Goal: Information Seeking & Learning: Learn about a topic

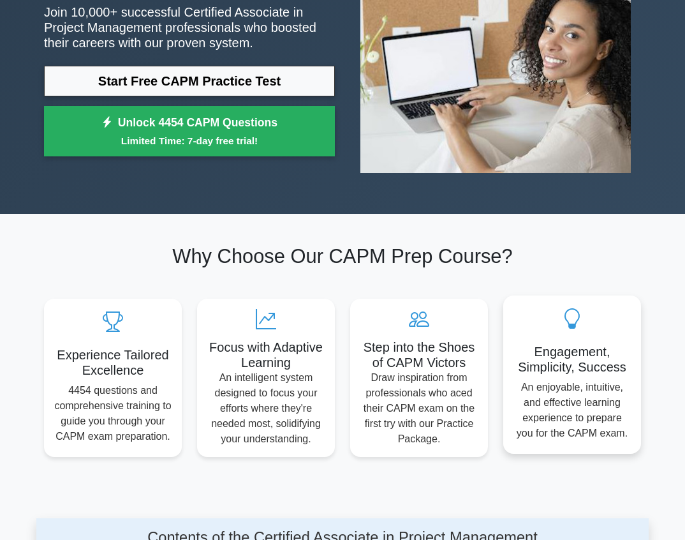
scroll to position [191, 0]
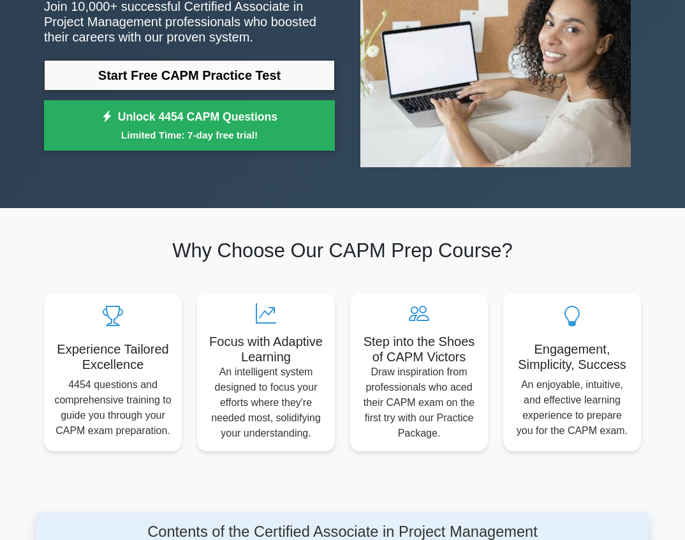
drag, startPoint x: 515, startPoint y: 73, endPoint x: 679, endPoint y: 276, distance: 260.4
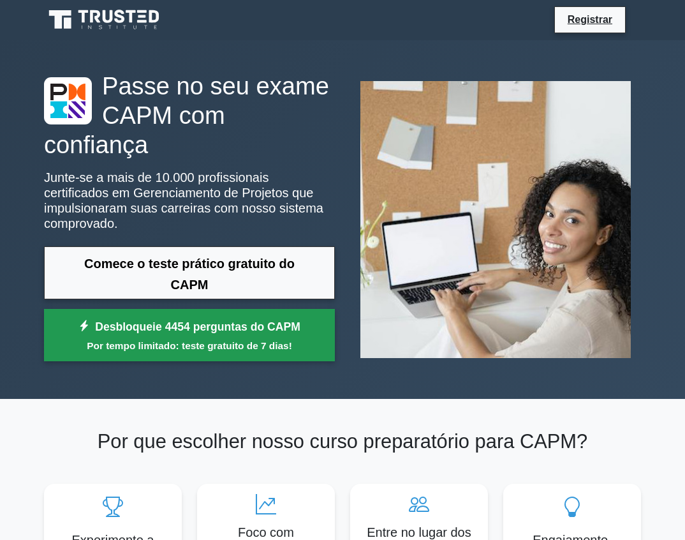
scroll to position [0, 0]
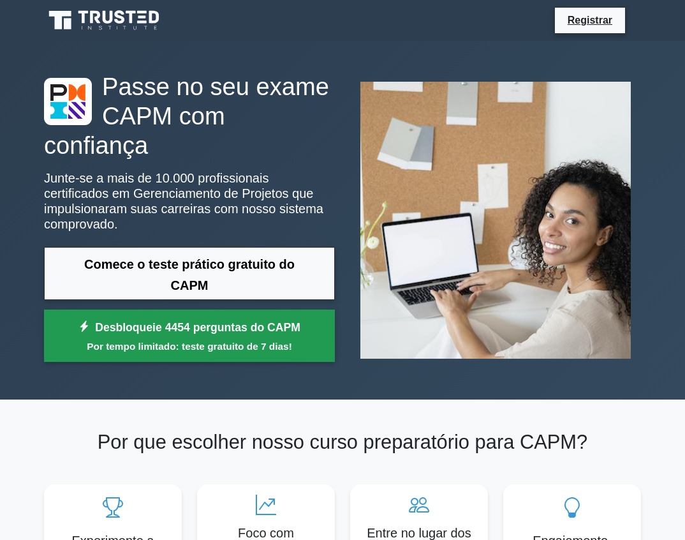
click at [215, 321] on font "Desbloqueie 4454 perguntas do CAPM" at bounding box center [197, 327] width 205 height 13
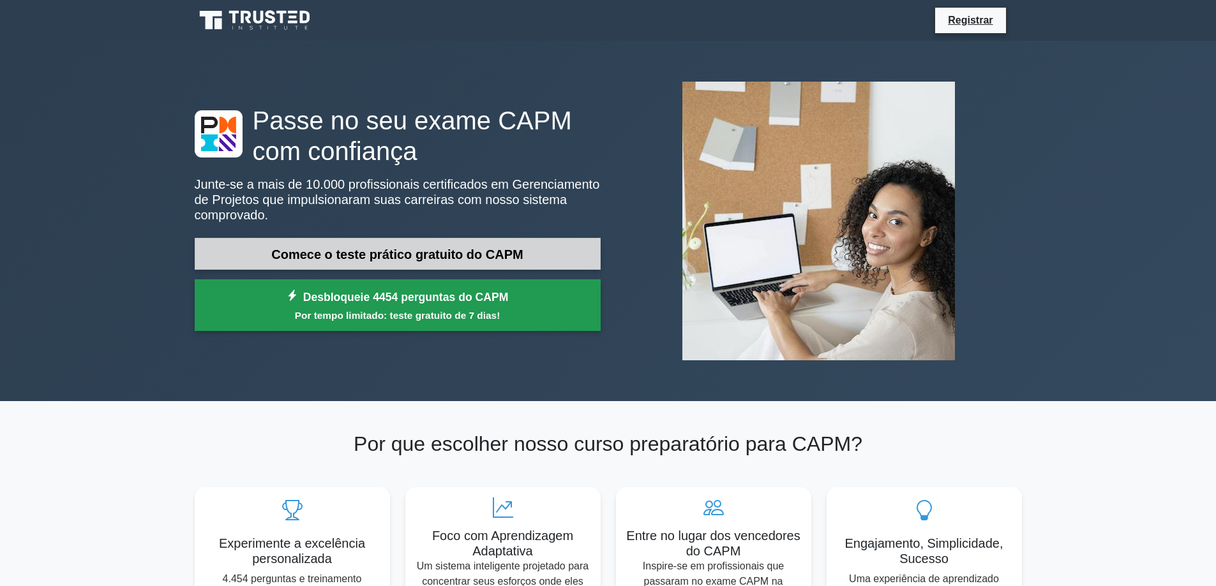
click at [486, 248] on font "Comece o teste prático gratuito do CAPM" at bounding box center [397, 255] width 252 height 14
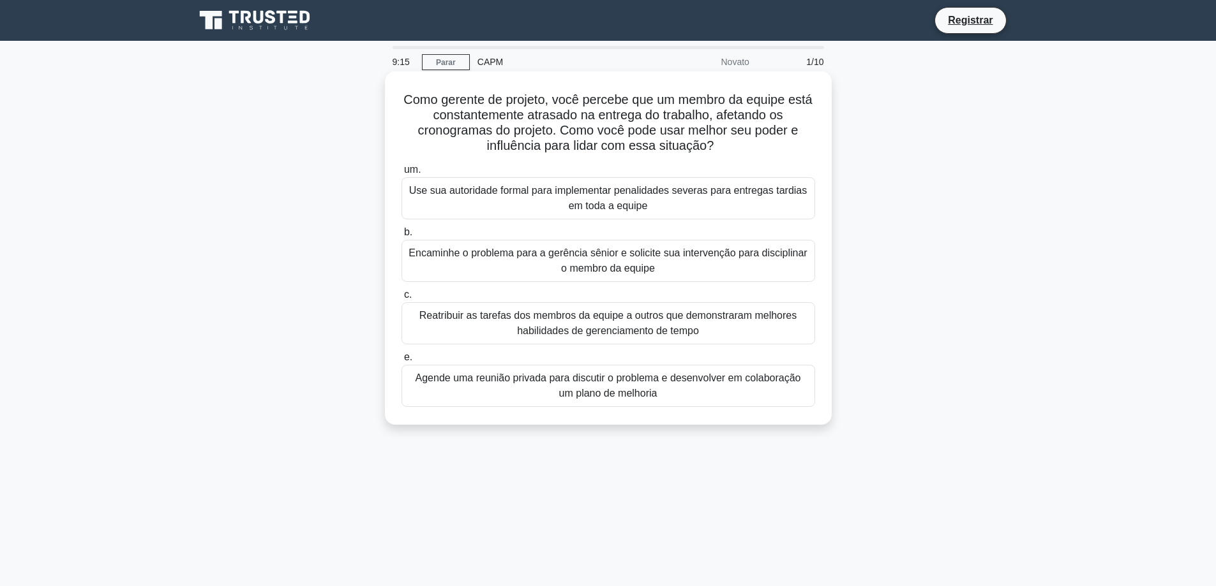
click at [611, 389] on font "Agende uma reunião privada para discutir o problema e desenvolver em colaboraçã…" at bounding box center [607, 386] width 385 height 26
click at [401, 362] on input "e. Agende uma reunião privada para discutir o problema e desenvolver em colabor…" at bounding box center [401, 357] width 0 height 8
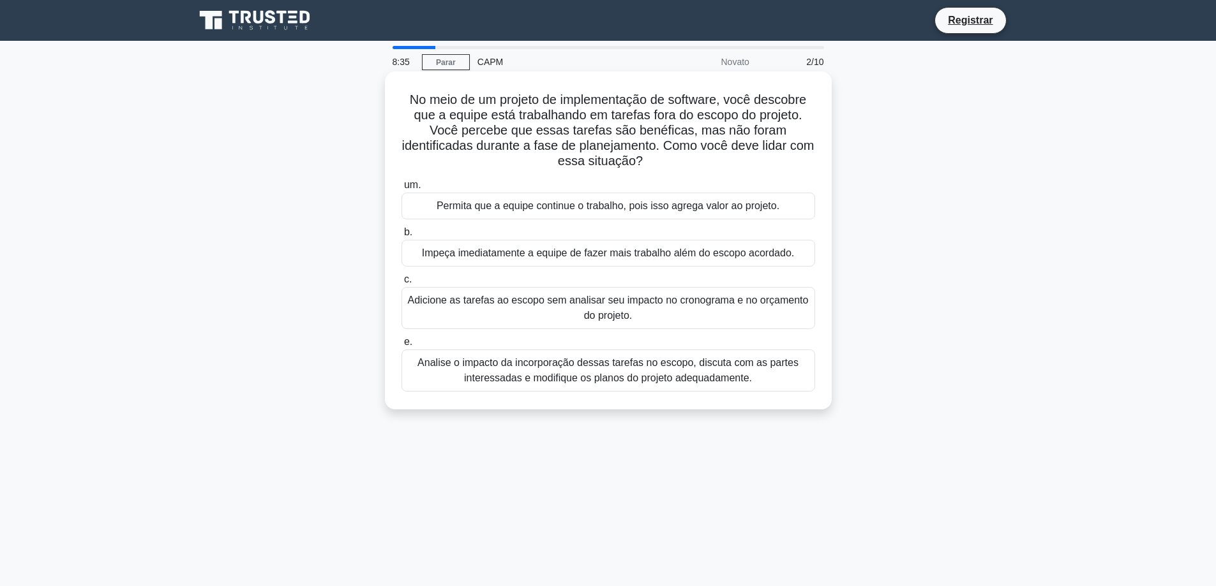
click at [618, 377] on font "Analise o impacto da incorporação dessas tarefas no escopo, discuta com as part…" at bounding box center [607, 370] width 381 height 26
click at [401, 346] on input "e. Analise o impacto da incorporação dessas tarefas no escopo, discuta com as p…" at bounding box center [401, 342] width 0 height 8
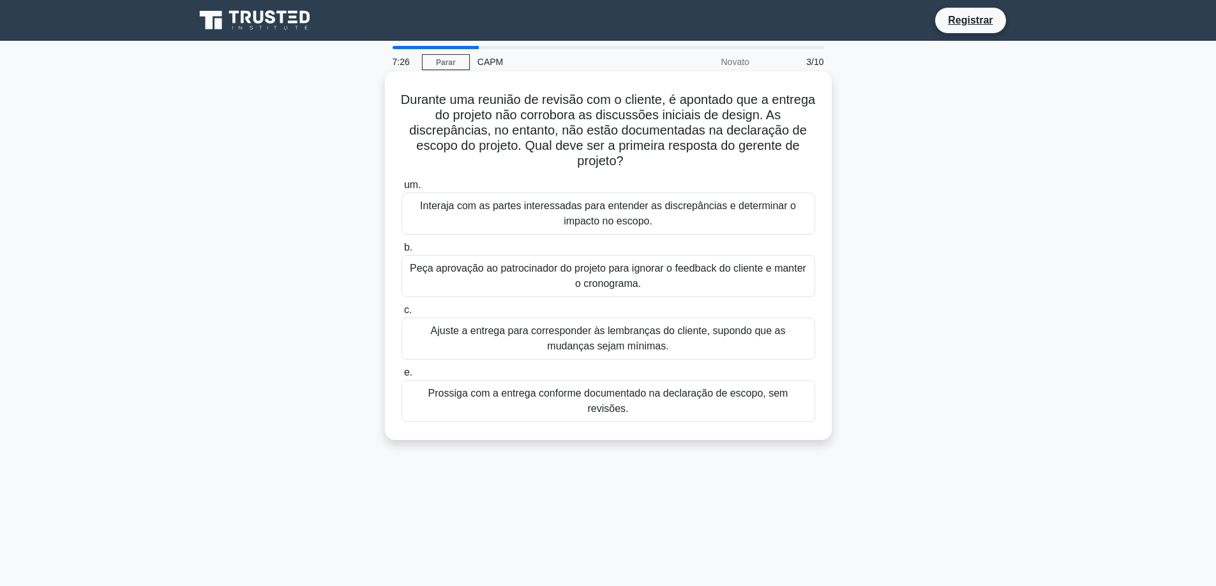
click at [558, 343] on font "Ajuste a entrega para corresponder às lembranças do cliente, supondo que as mud…" at bounding box center [608, 339] width 402 height 31
click at [401, 315] on input "c. Ajuste a entrega para corresponder às lembranças do cliente, supondo que as …" at bounding box center [401, 310] width 0 height 8
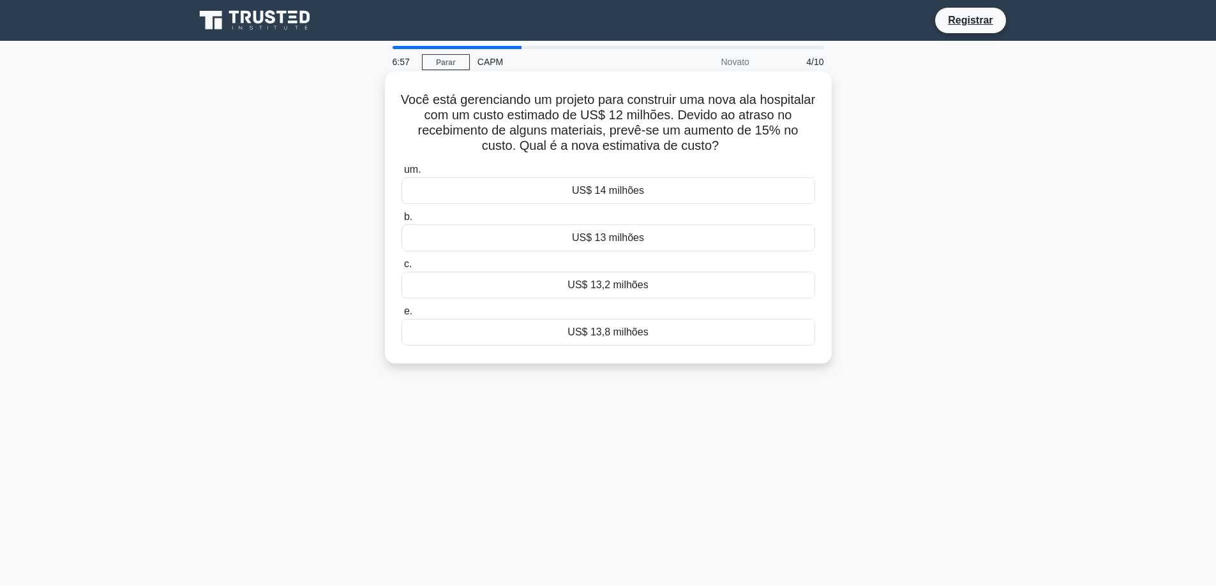
click at [609, 336] on font "US$ 13,8 milhões" at bounding box center [607, 332] width 80 height 11
click at [401, 316] on input "e. US$ 13,8 milhões" at bounding box center [401, 312] width 0 height 8
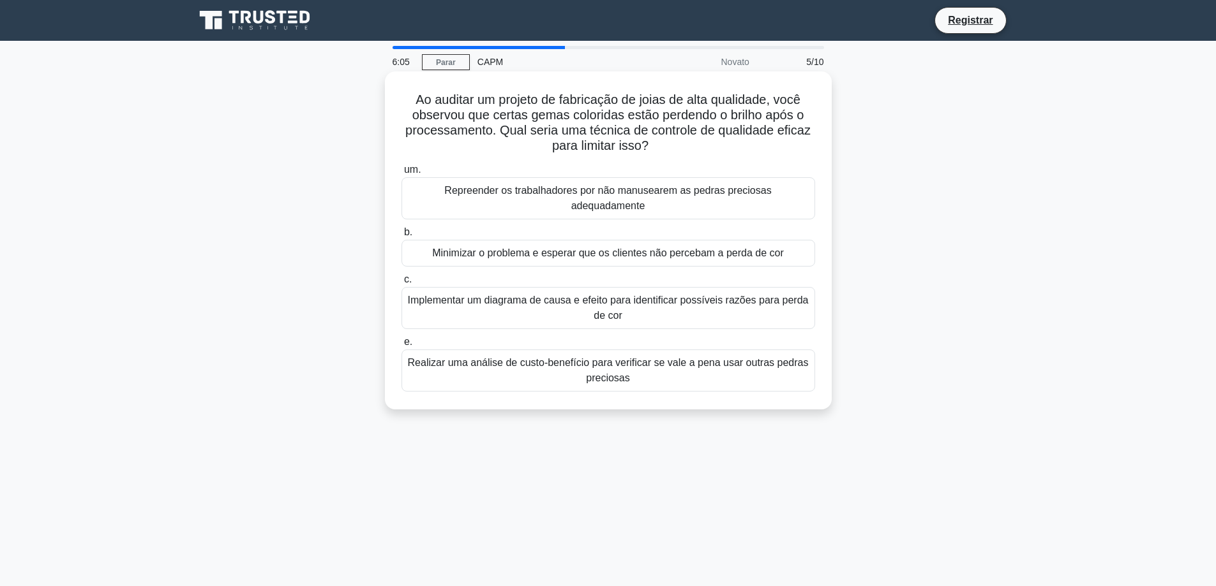
click at [466, 295] on font "Implementar um diagrama de causa e efeito para identificar possíveis razões par…" at bounding box center [608, 308] width 401 height 26
click at [401, 284] on input "c. Implementar um diagrama de causa e efeito para identificar possíveis razões …" at bounding box center [401, 280] width 0 height 8
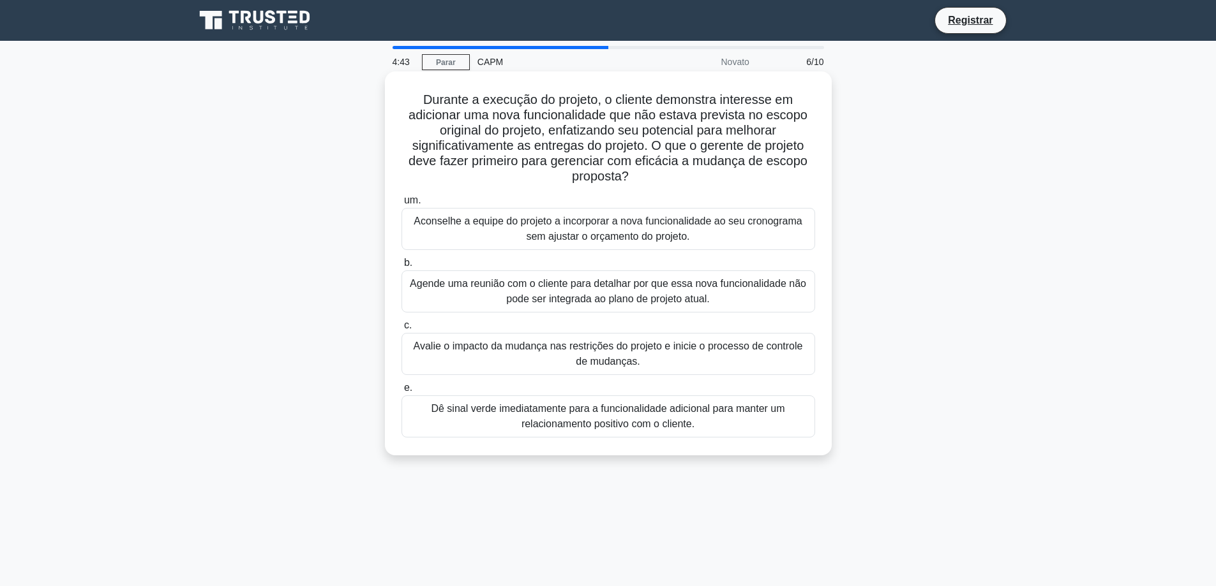
click at [629, 291] on font "Agende uma reunião com o cliente para detalhar por que essa nova funcionalidade…" at bounding box center [608, 291] width 396 height 26
click at [401, 267] on input "b. Agende uma reunião com o cliente para detalhar por que essa nova funcionalid…" at bounding box center [401, 263] width 0 height 8
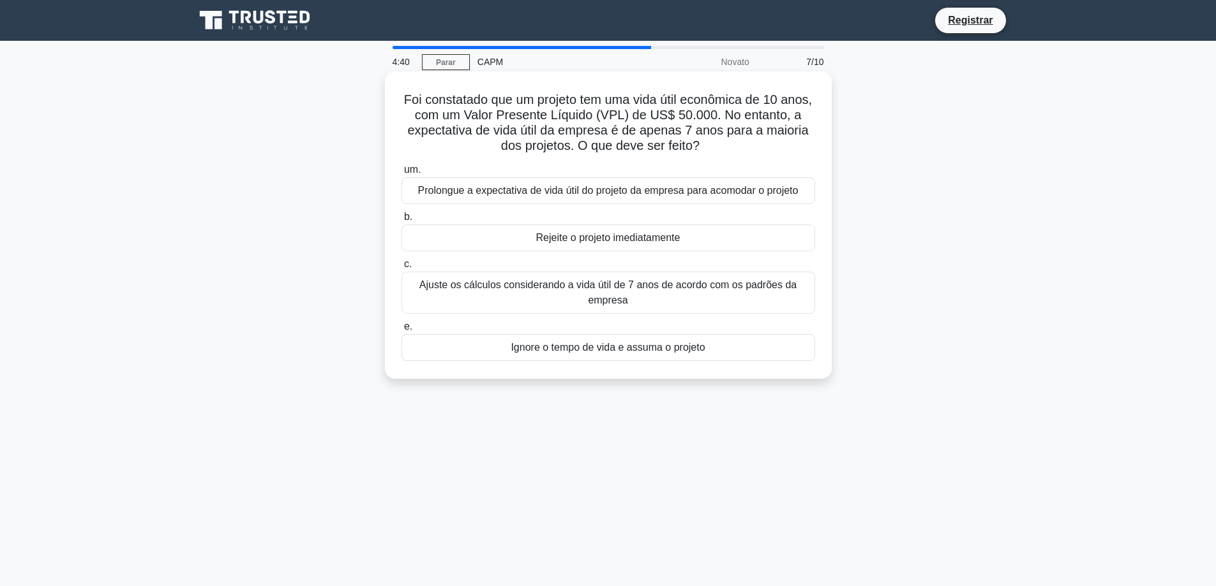
click at [581, 193] on font "Prolongue a expectativa de vida útil do projeto da empresa para acomodar o proj…" at bounding box center [608, 190] width 380 height 11
click at [401, 174] on input "um. Prolongue a expectativa de vida útil do projeto da empresa para acomodar o …" at bounding box center [401, 170] width 0 height 8
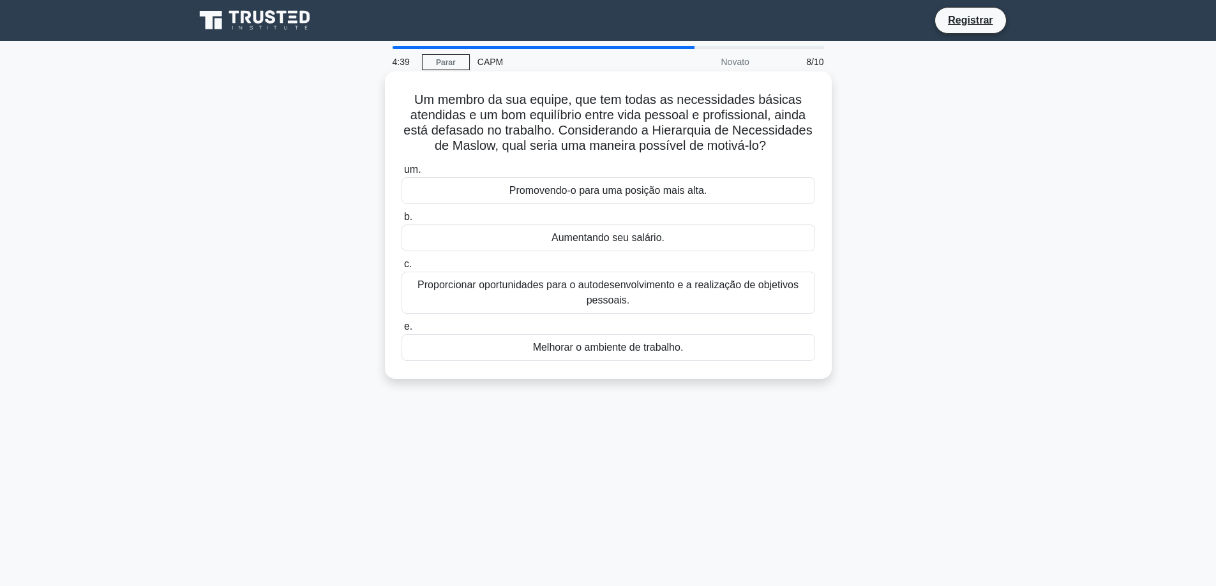
click at [581, 220] on label "b. Aumentando seu salário." at bounding box center [607, 230] width 413 height 42
click at [401, 220] on input "b. Aumentando seu salário." at bounding box center [401, 217] width 0 height 8
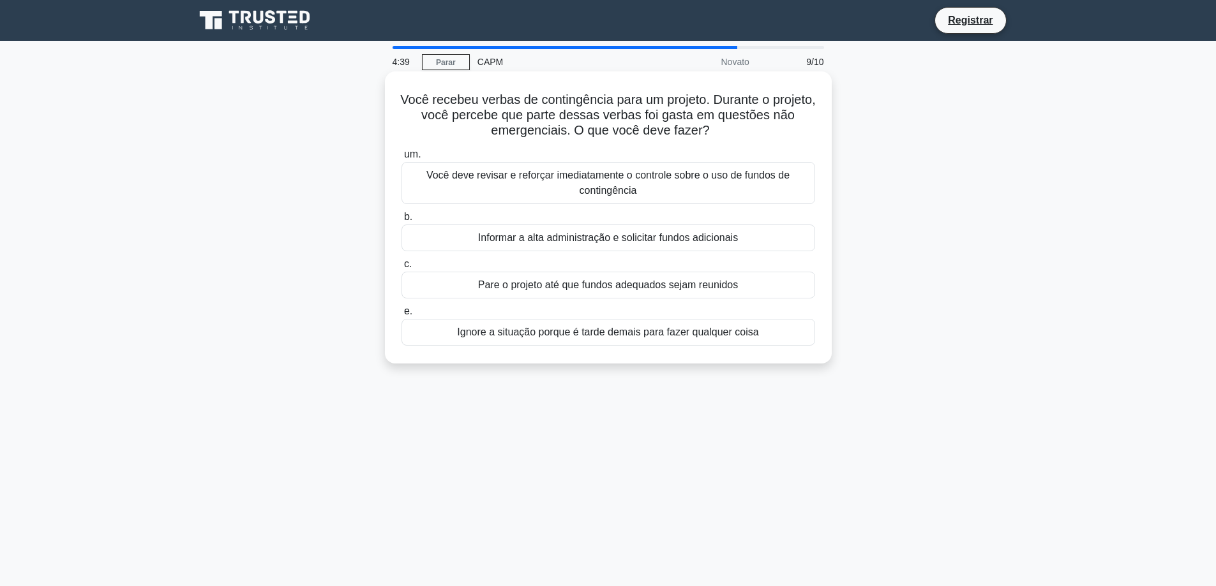
drag, startPoint x: 581, startPoint y: 220, endPoint x: 576, endPoint y: 271, distance: 50.7
click at [578, 248] on div "Informar a alta administração e solicitar fundos adicionais" at bounding box center [607, 238] width 413 height 27
click at [401, 221] on input "b. Informar a alta administração e solicitar fundos adicionais" at bounding box center [401, 217] width 0 height 8
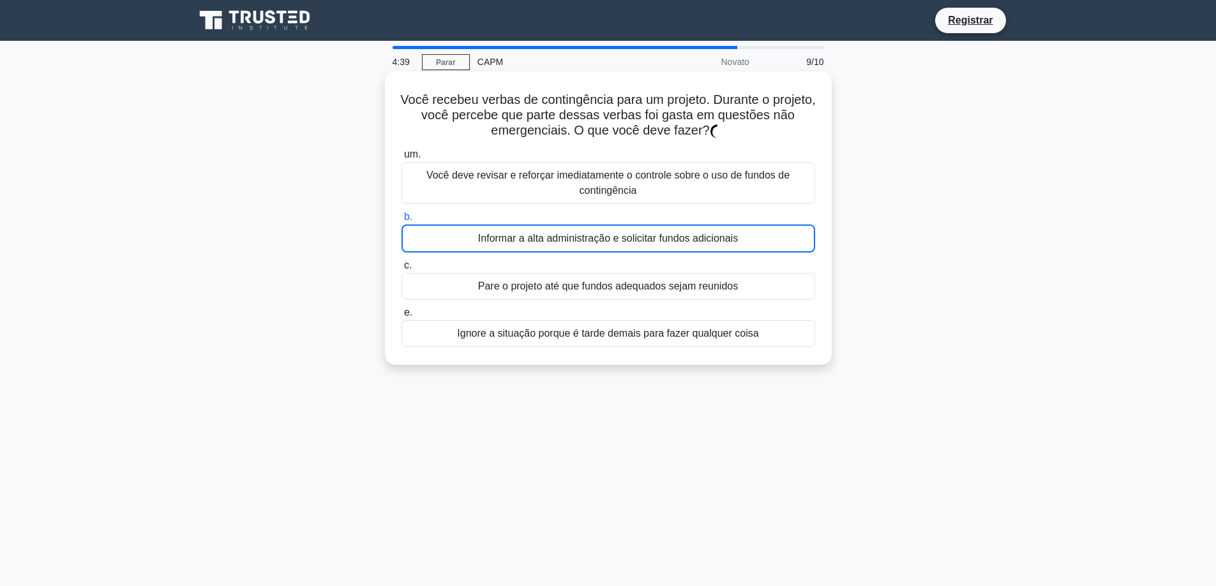
click at [576, 271] on label "c. Pare o projeto até que fundos adequados sejam reunidos" at bounding box center [607, 279] width 413 height 42
click at [401, 270] on input "c. Pare o projeto até que fundos adequados sejam reunidos" at bounding box center [401, 266] width 0 height 8
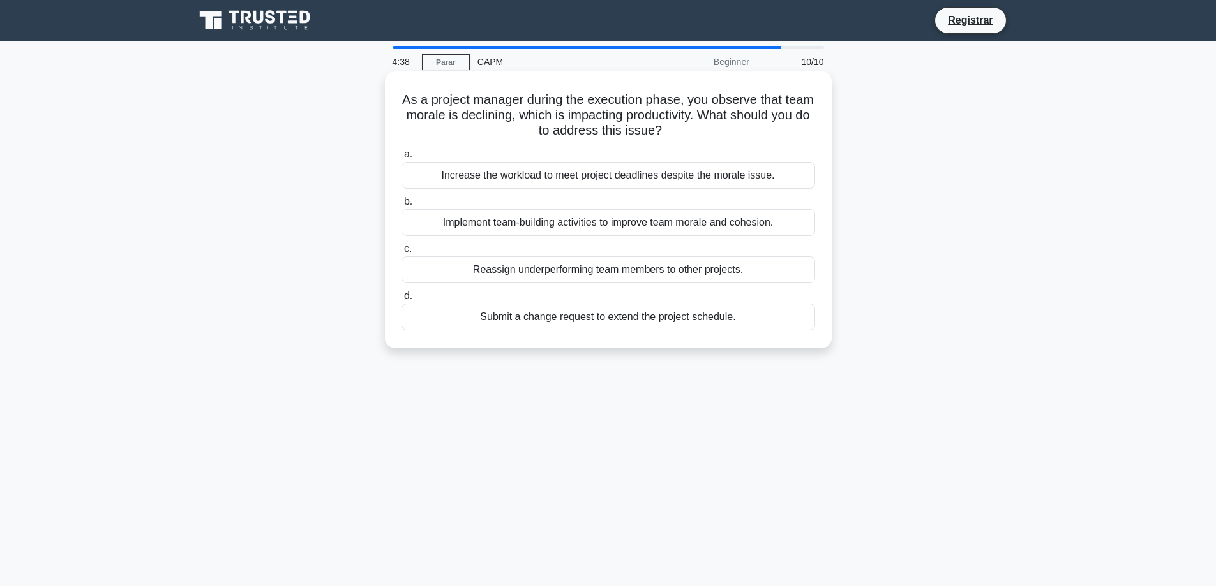
click at [581, 308] on div "a. Increase the workload to meet project deadlines despite the morale issue. b.…" at bounding box center [608, 238] width 429 height 189
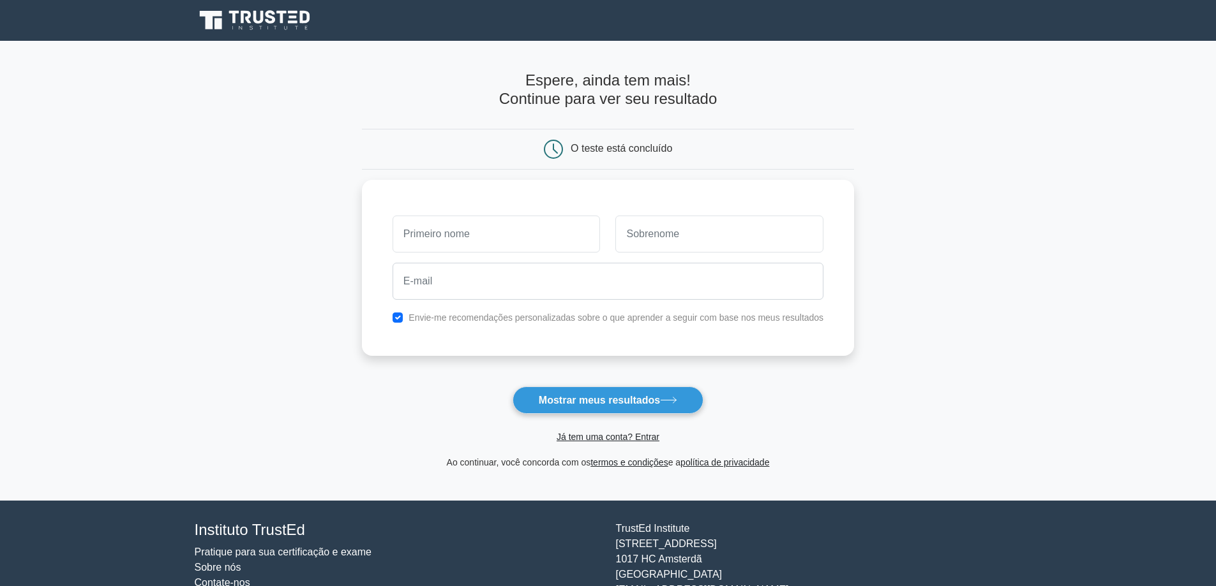
click at [225, 246] on main "Espere, ainda tem mais! Continue para ver seu resultado O teste está concluído" at bounding box center [608, 271] width 1216 height 460
click at [647, 410] on button "Mostrar meus resultados" at bounding box center [607, 400] width 191 height 27
click at [645, 399] on font "Mostrar meus resultados" at bounding box center [599, 400] width 121 height 11
